Goal: Information Seeking & Learning: Learn about a topic

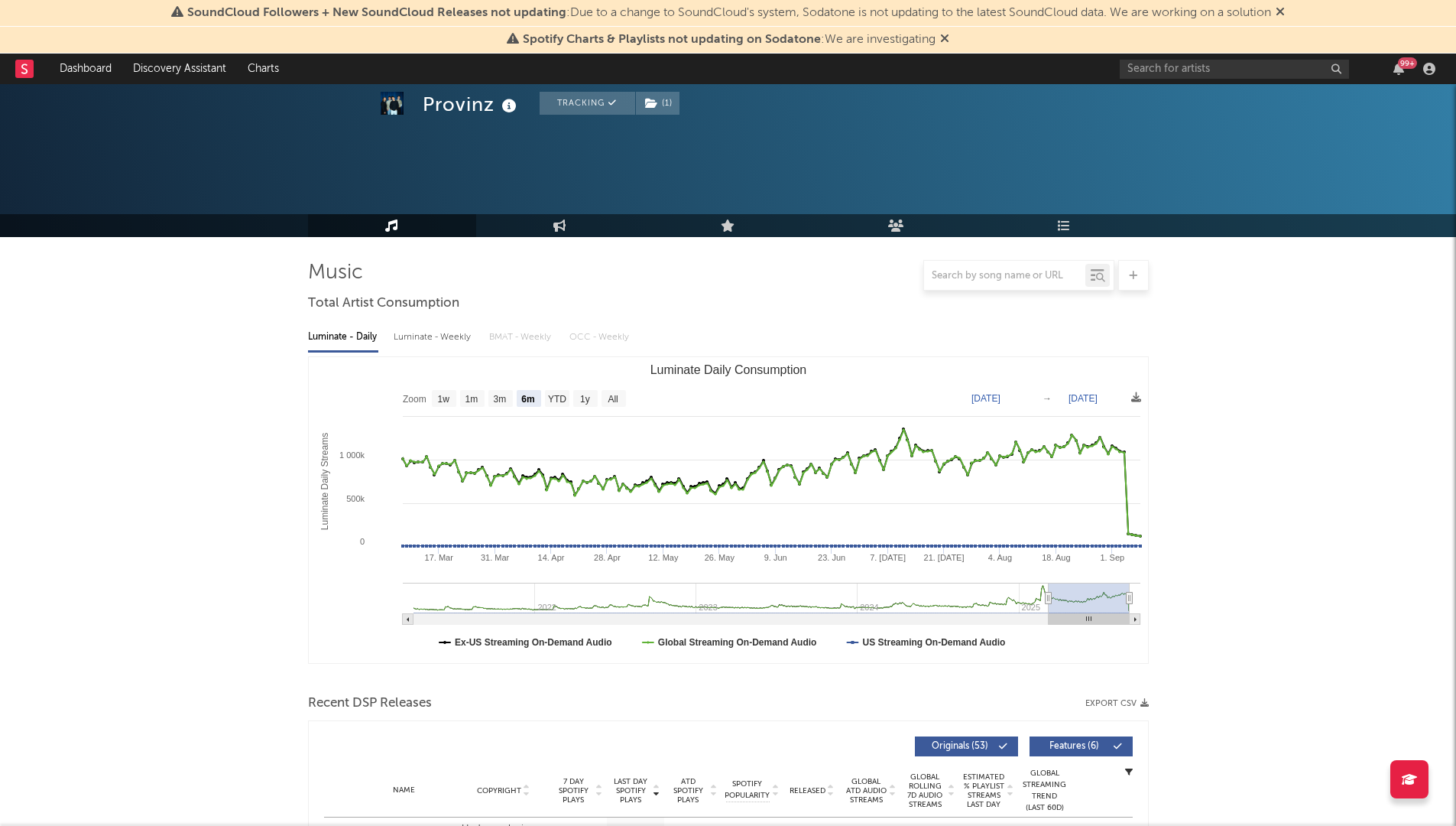
select select "6m"
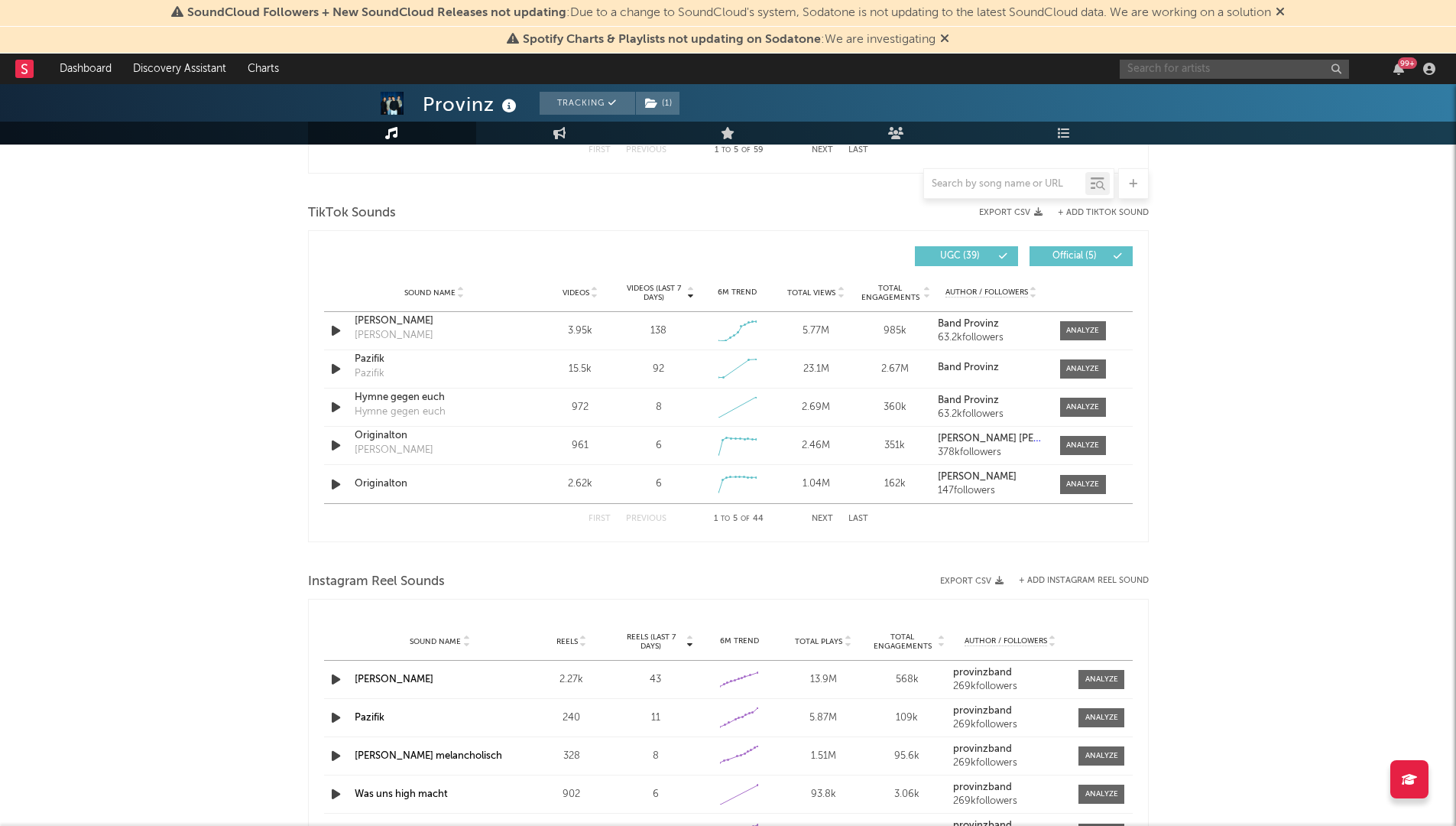
click at [1205, 73] on input "text" at bounding box center [1234, 69] width 229 height 19
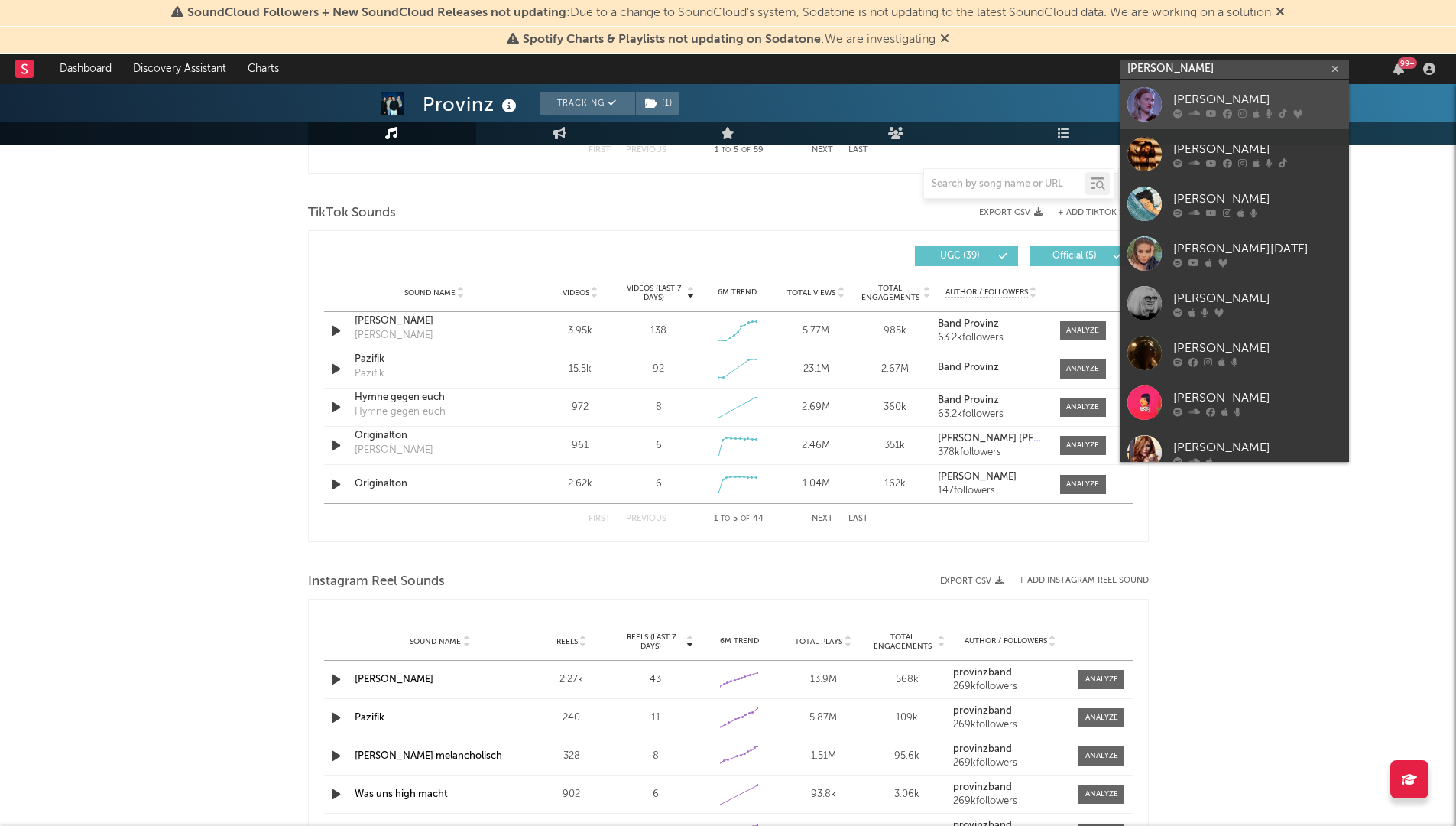
type input "[PERSON_NAME]"
click at [1218, 102] on div "[PERSON_NAME]" at bounding box center [1257, 99] width 168 height 18
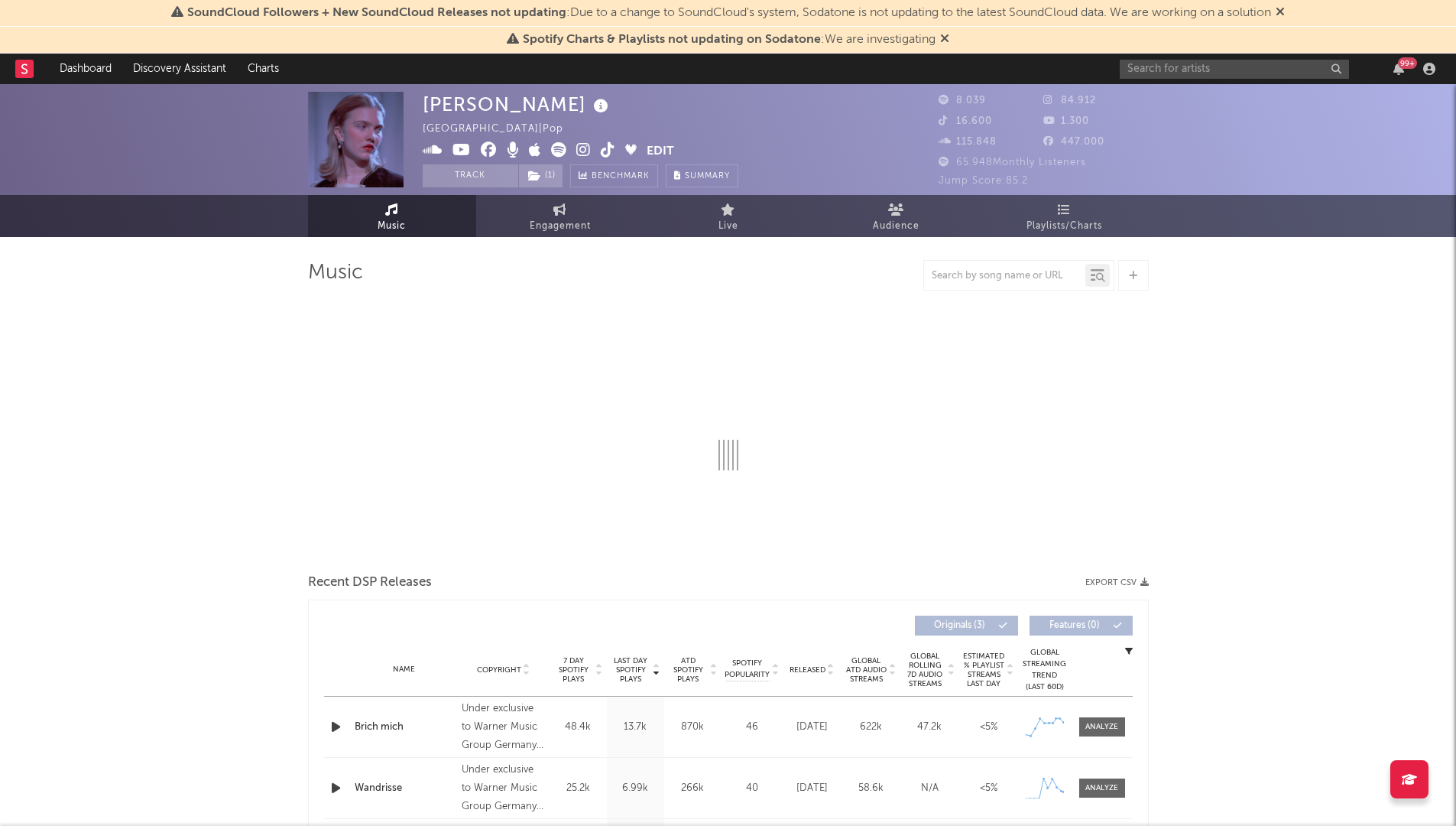
select select "6m"
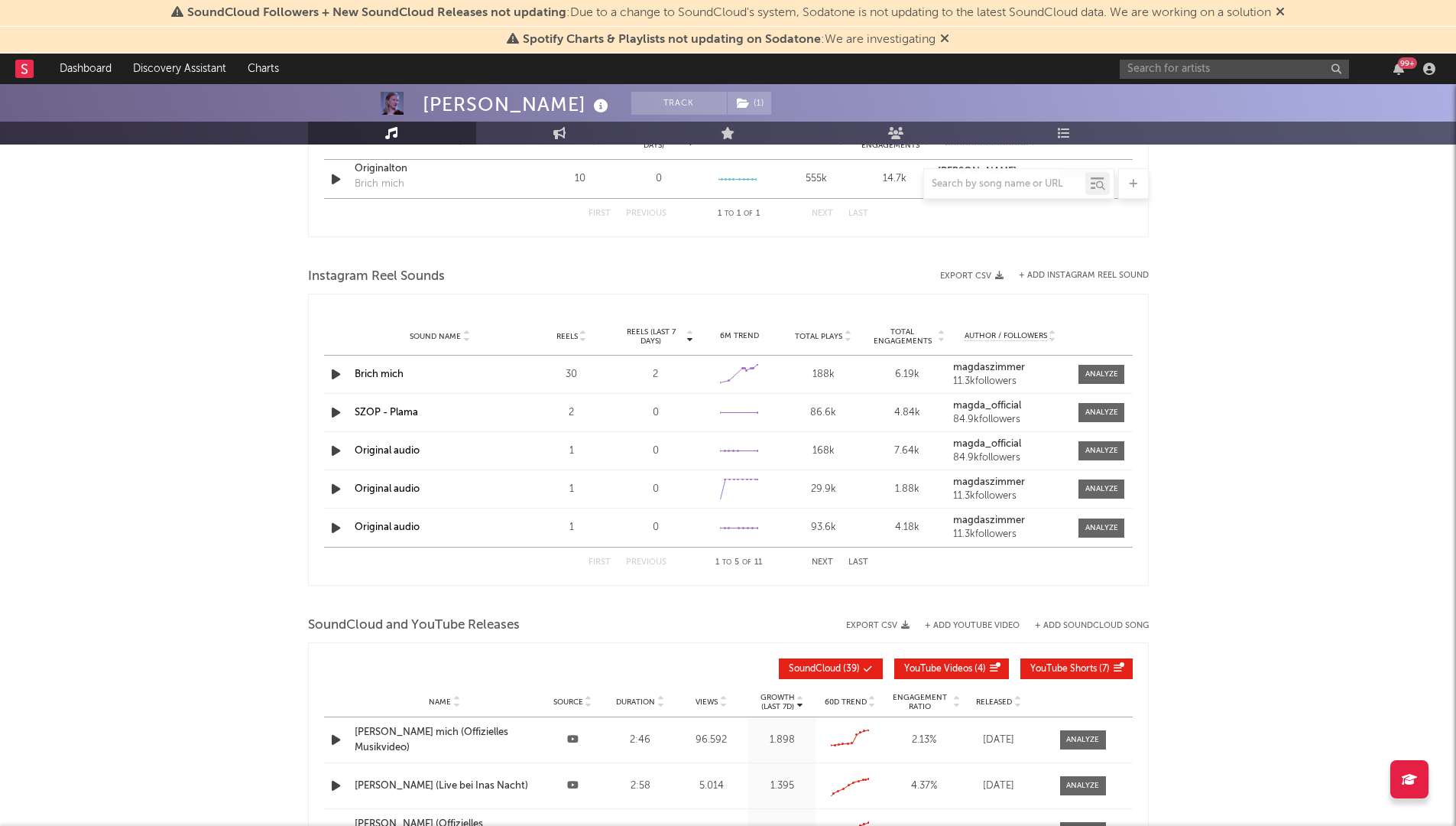
scroll to position [864, 0]
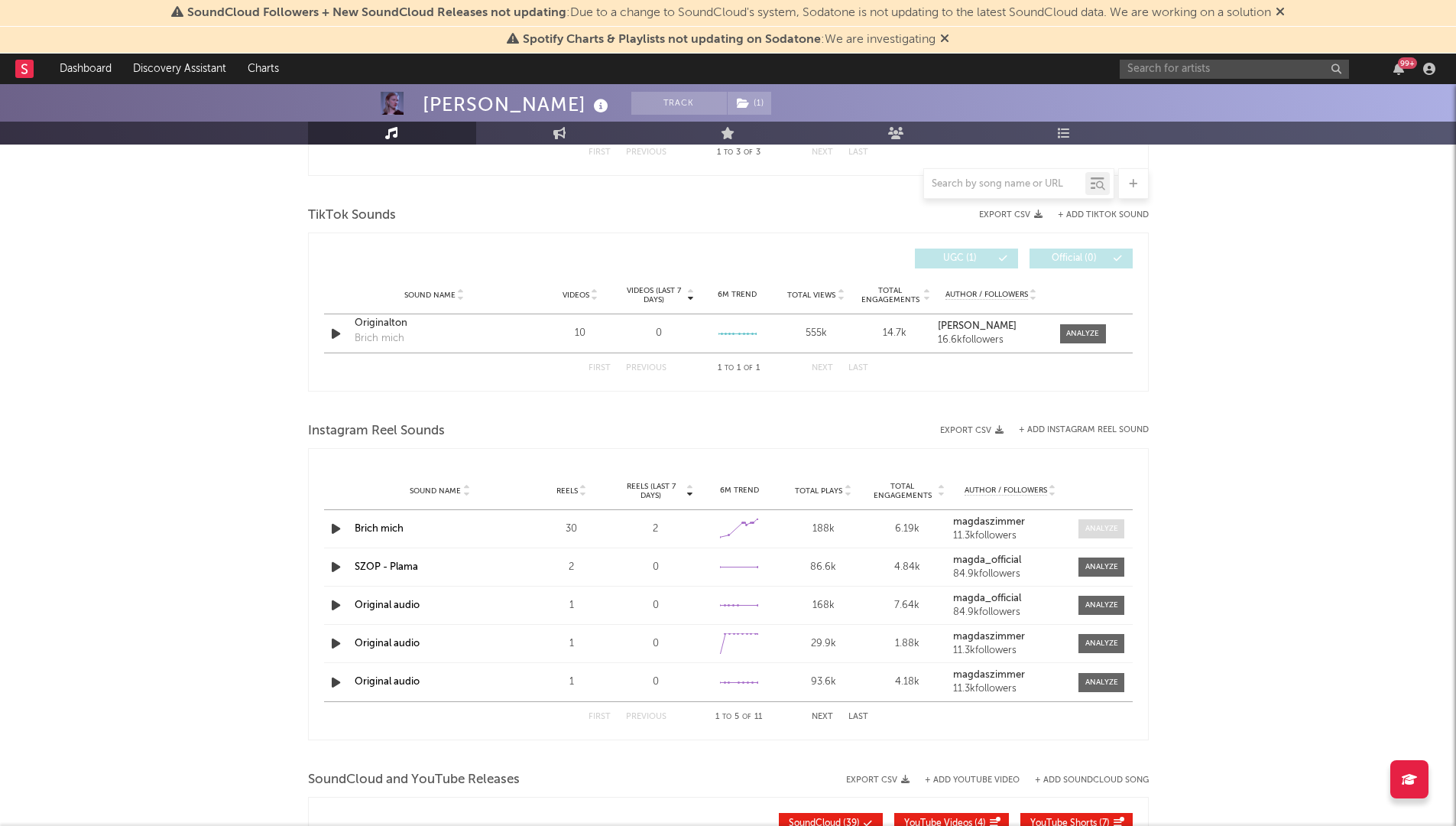
click at [1083, 528] on span at bounding box center [1101, 528] width 45 height 19
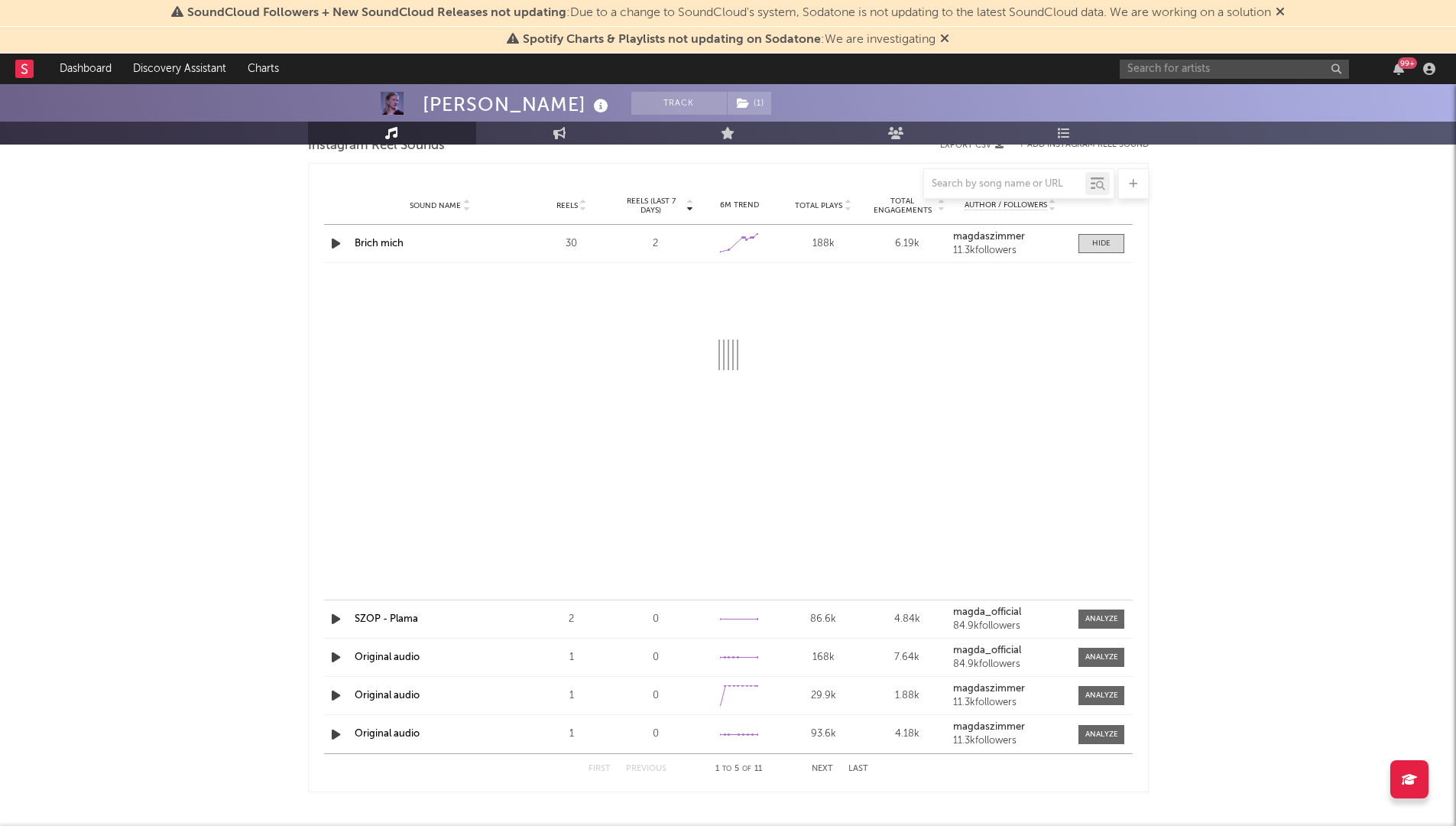
scroll to position [1155, 0]
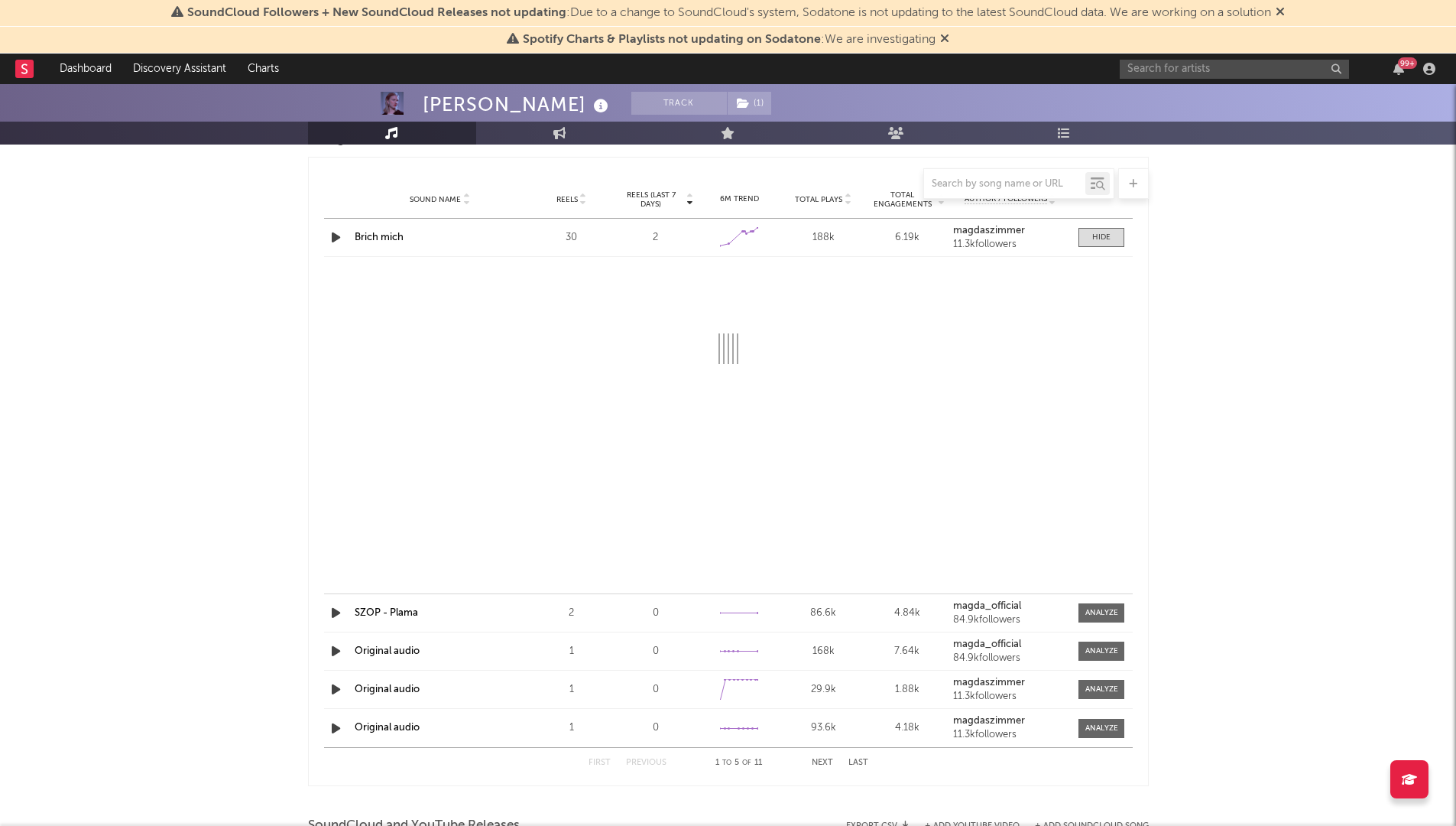
select select "6m"
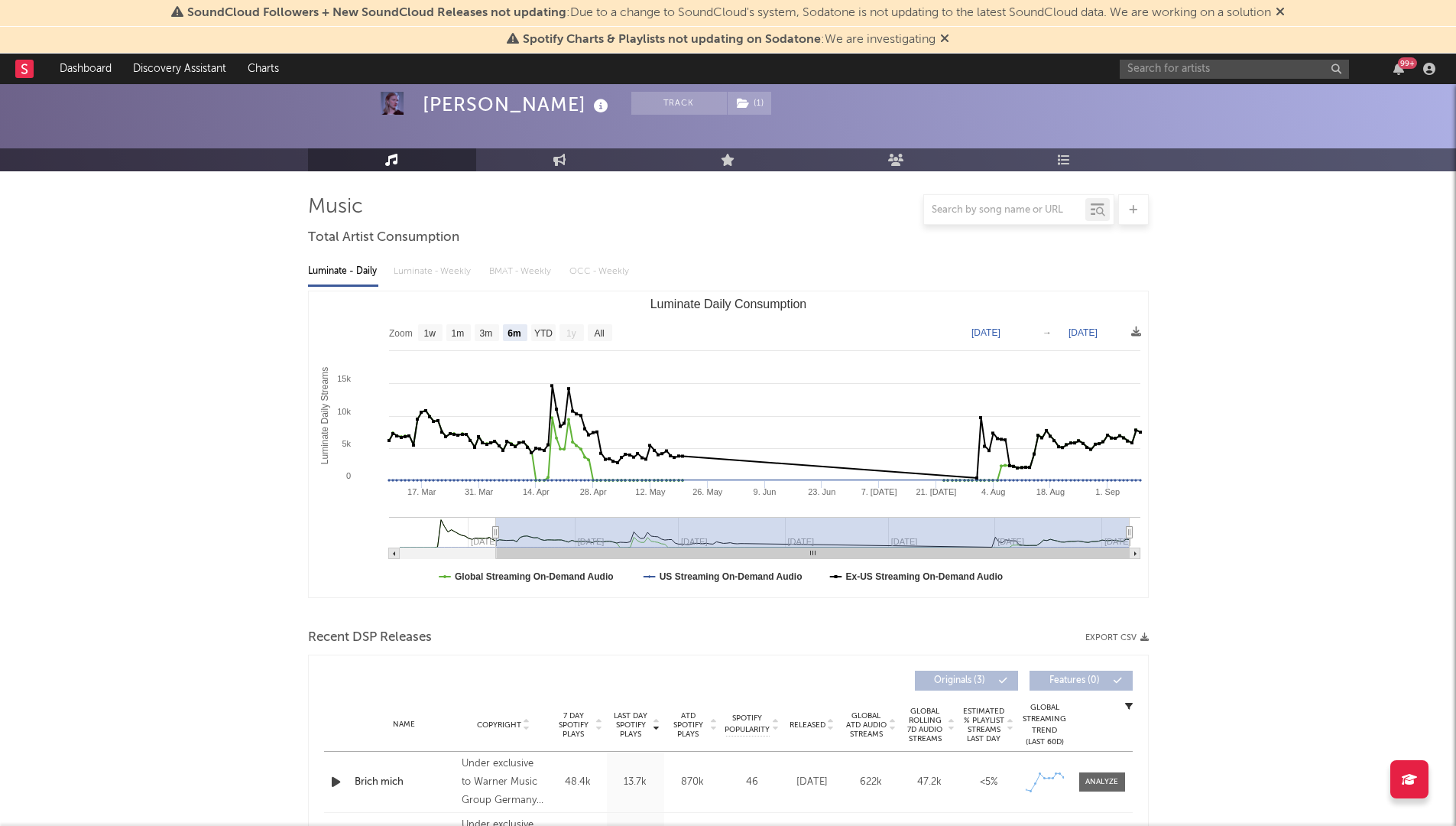
scroll to position [0, 0]
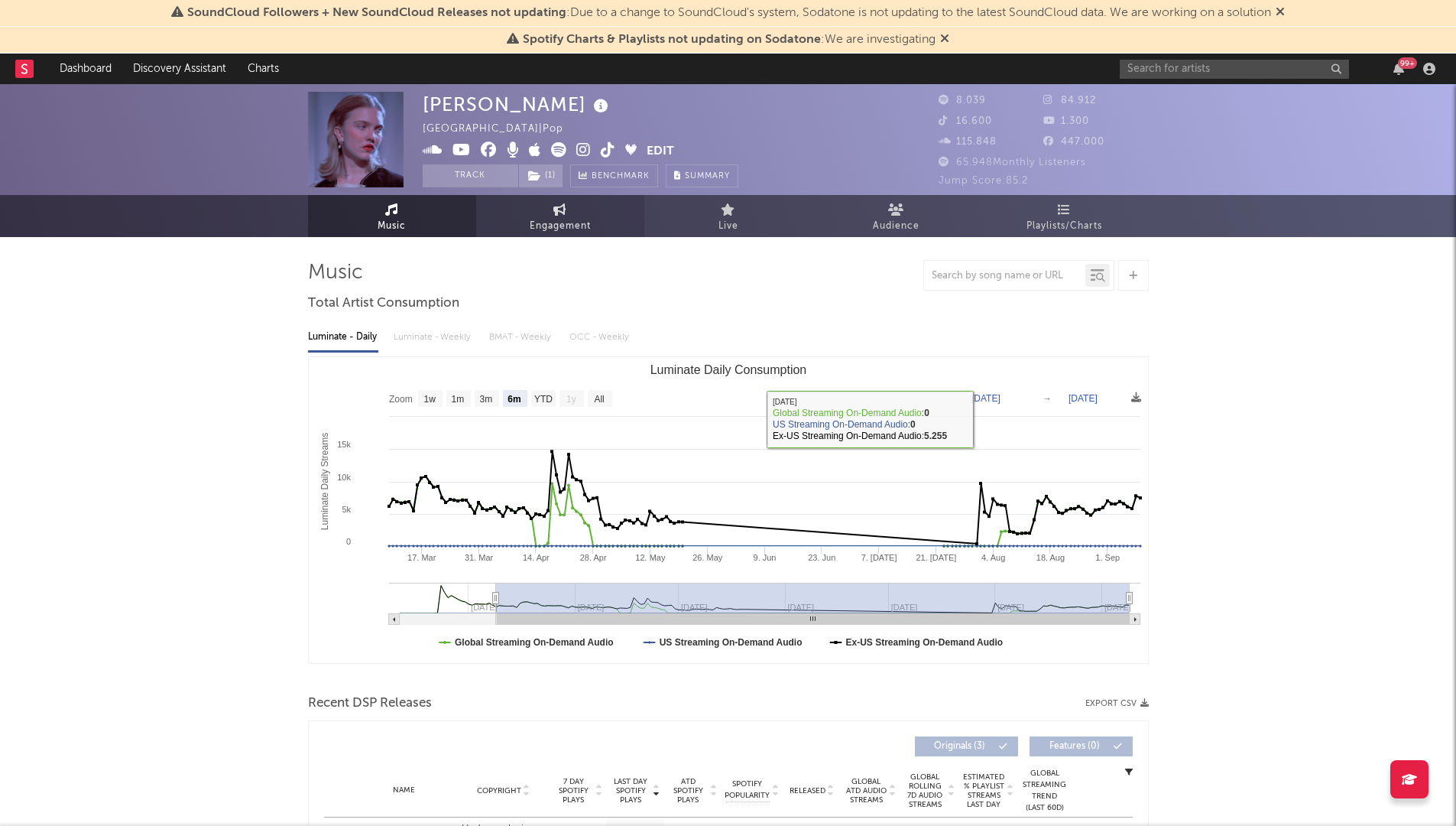
click at [572, 220] on span "Engagement" at bounding box center [560, 226] width 61 height 18
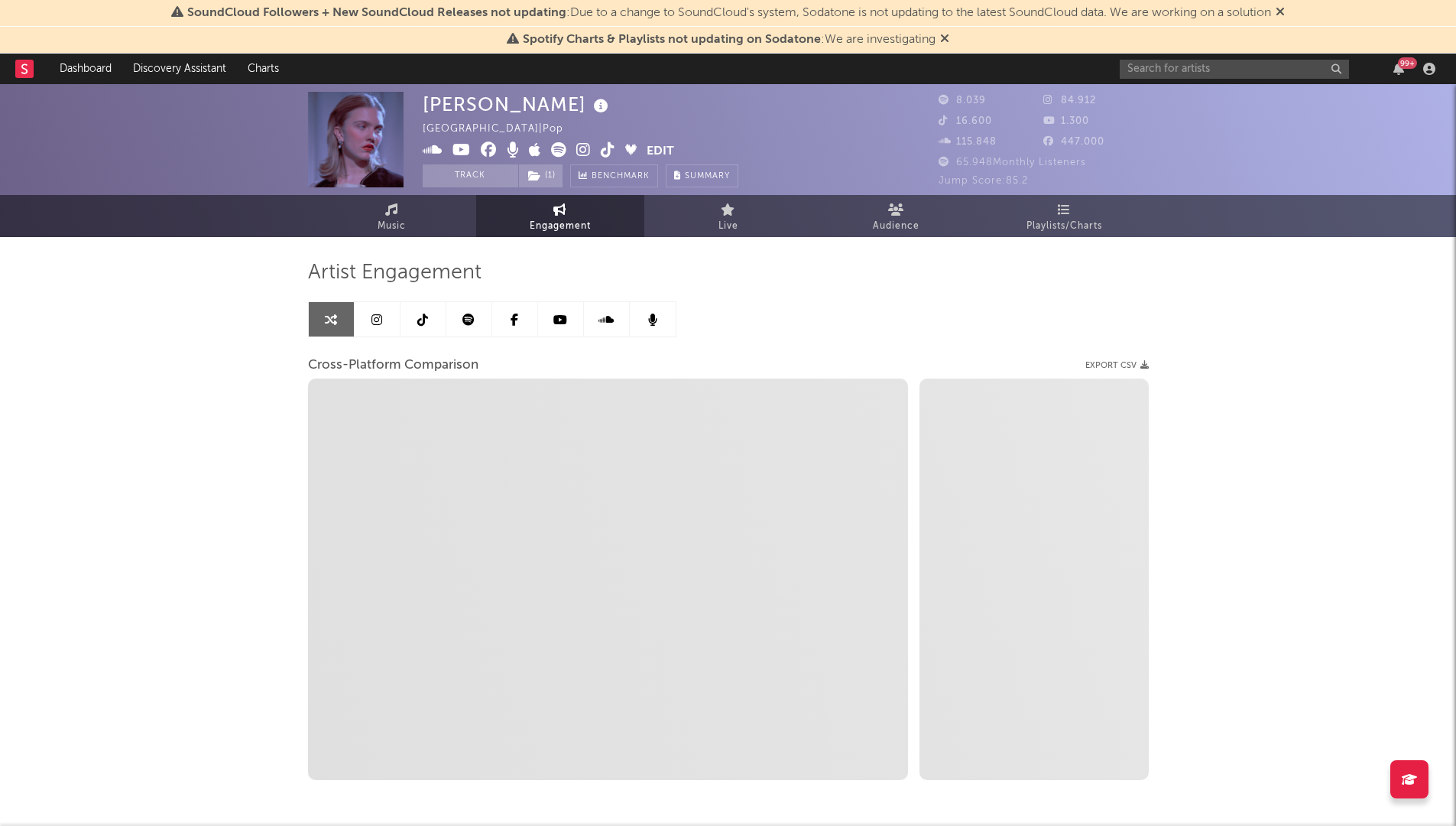
select select "1w"
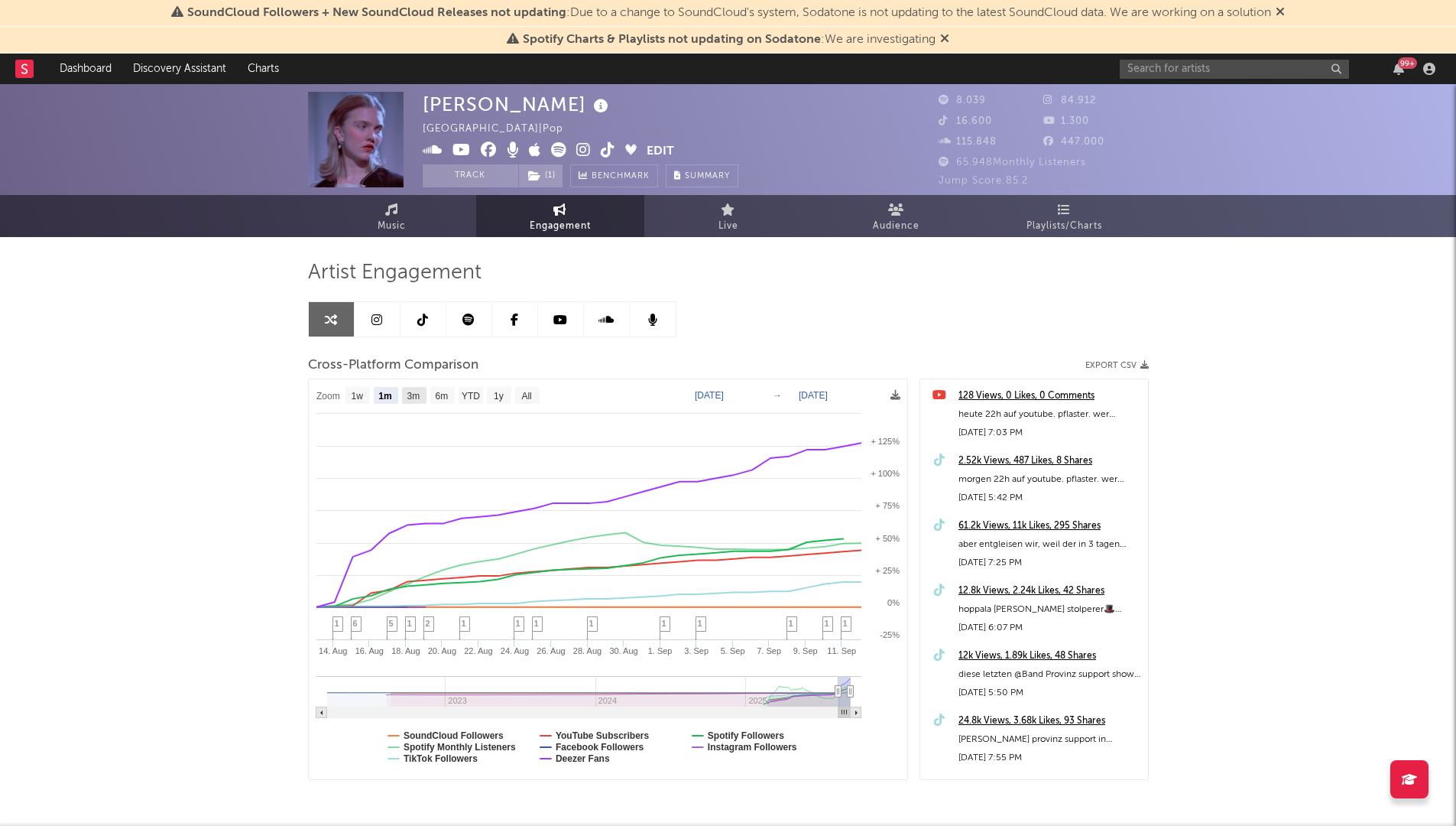
click at [406, 397] on rect at bounding box center [414, 395] width 25 height 17
select select "3m"
type input "[DATE]"
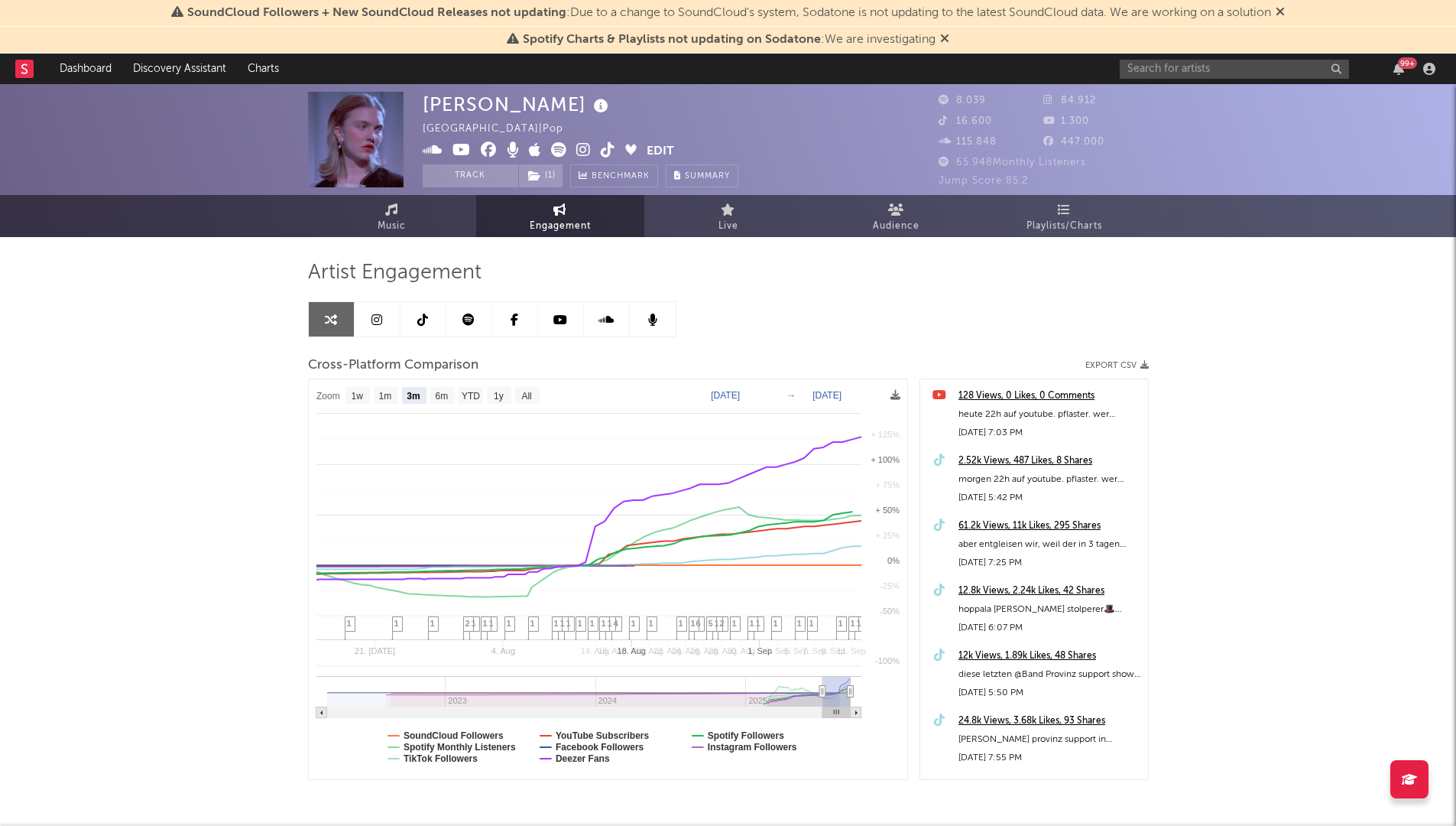
select select "3m"
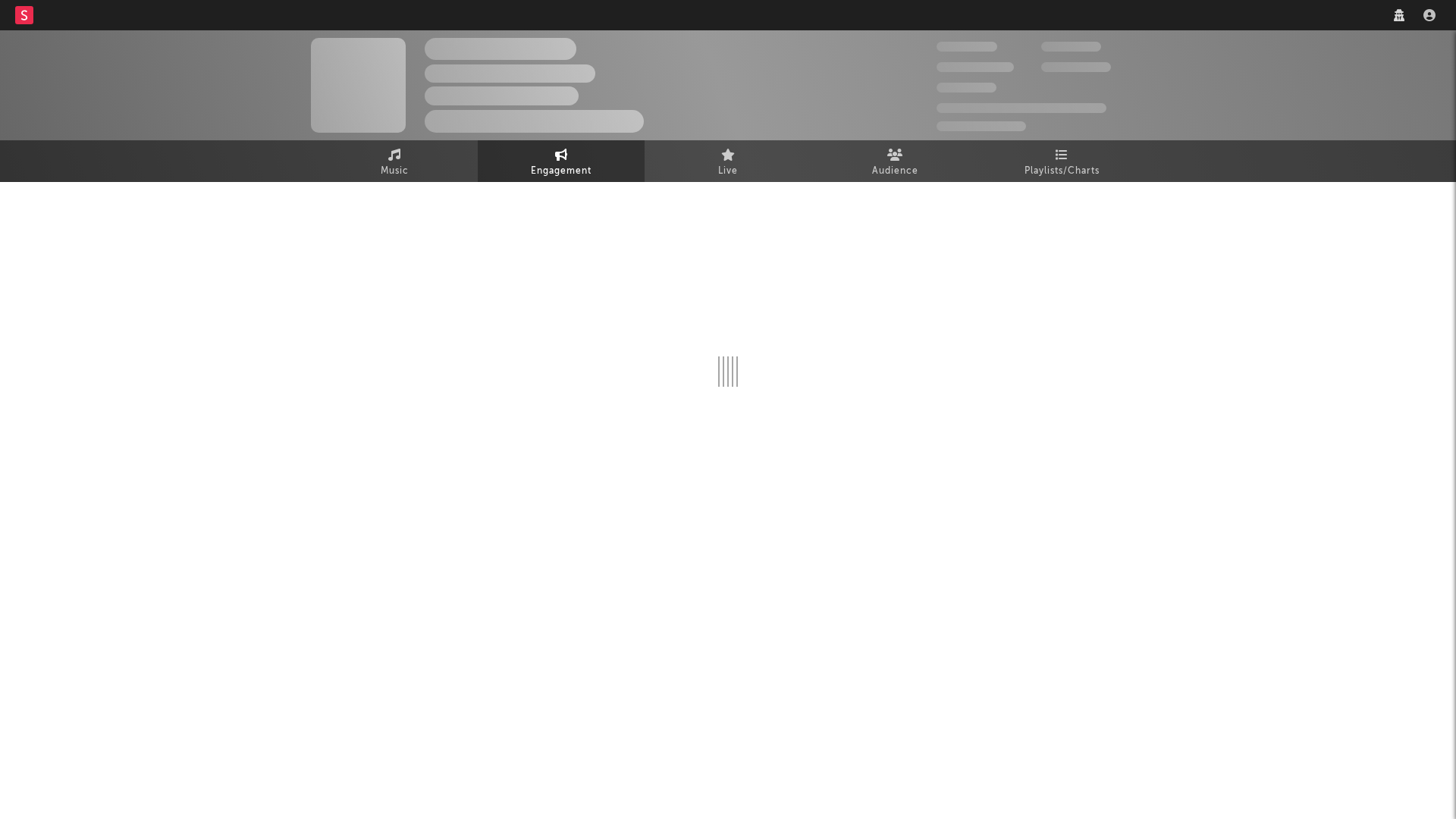
select select "1w"
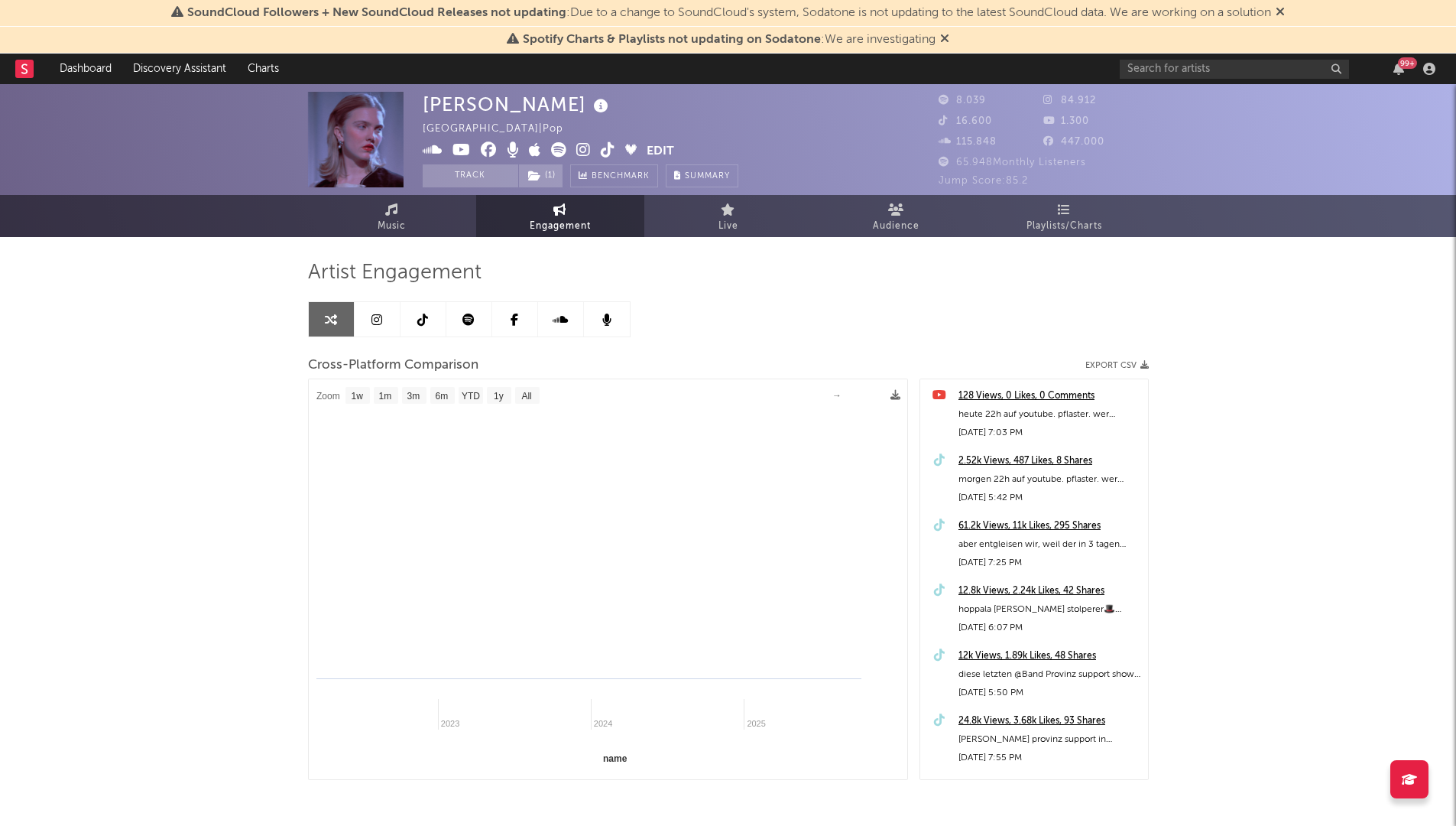
select select "1m"
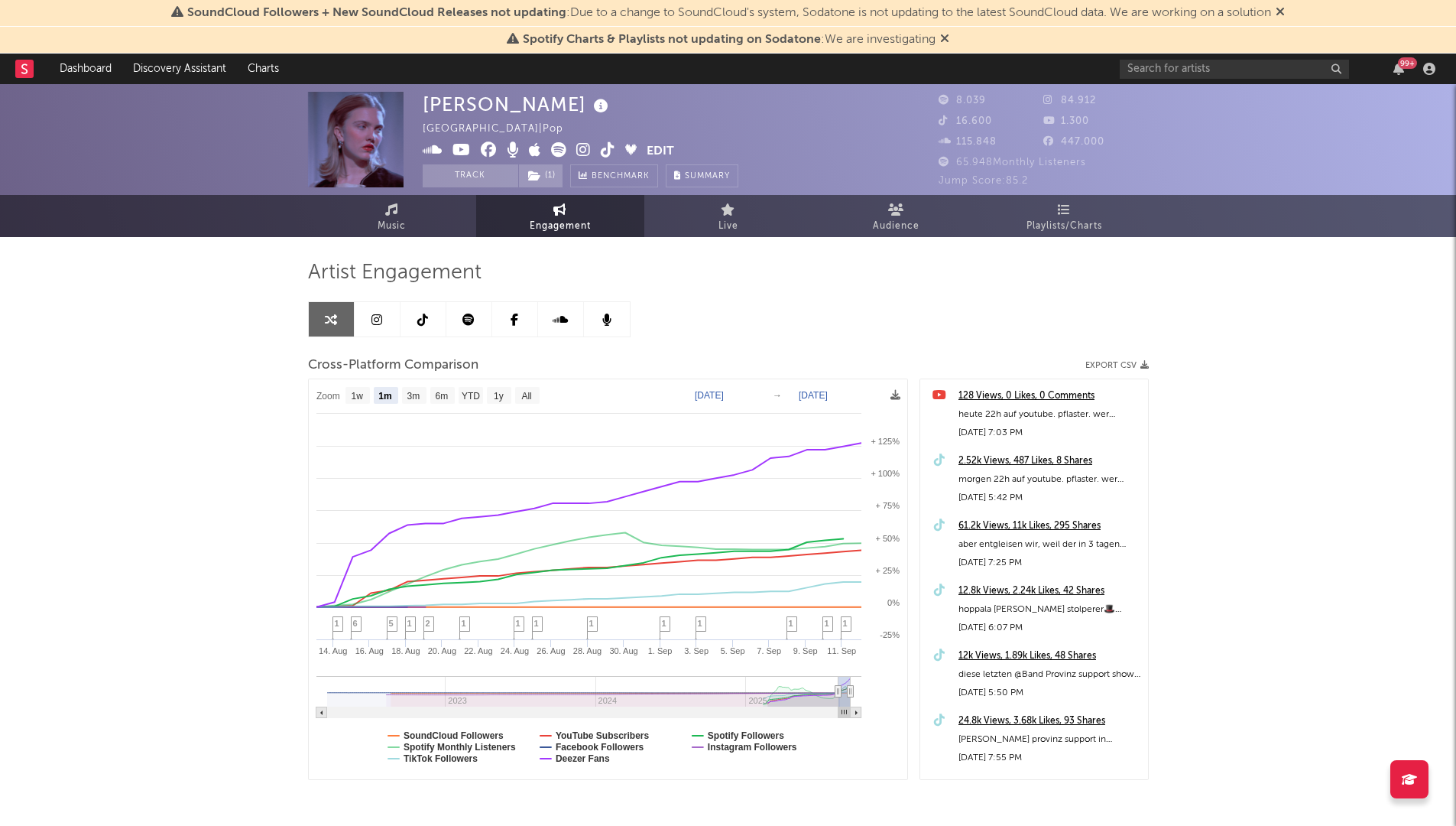
select select "1m"
